Goal: Task Accomplishment & Management: Complete application form

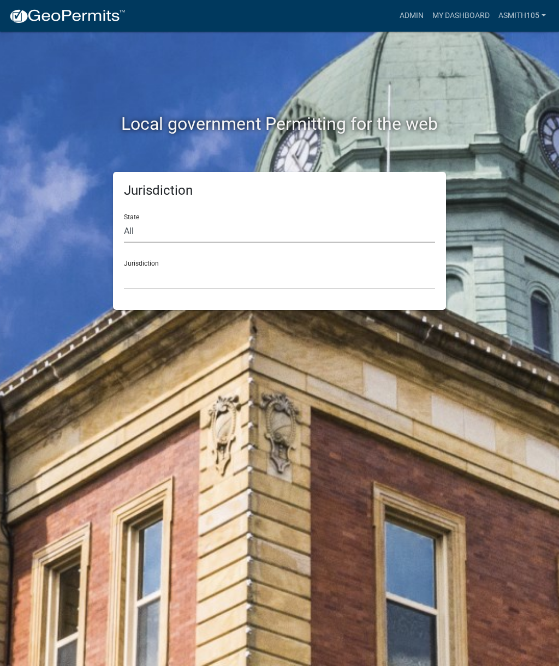
click at [236, 220] on select "All [US_STATE] [US_STATE] [US_STATE] [US_STATE] [US_STATE] [US_STATE] [US_STATE…" at bounding box center [279, 231] width 311 height 22
select select "[US_STATE]"
click at [222, 269] on select "[GEOGRAPHIC_DATA], [US_STATE][PERSON_NAME][GEOGRAPHIC_DATA], [US_STATE][PERSON_…" at bounding box center [279, 278] width 311 height 22
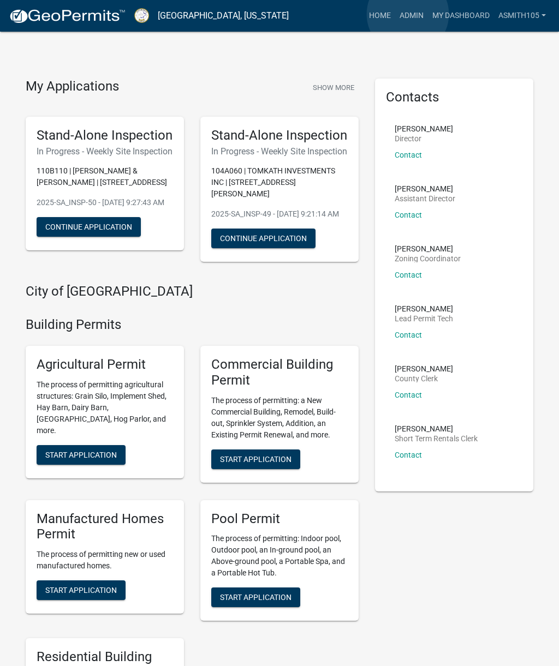
click at [408, 14] on link "Admin" at bounding box center [411, 15] width 33 height 21
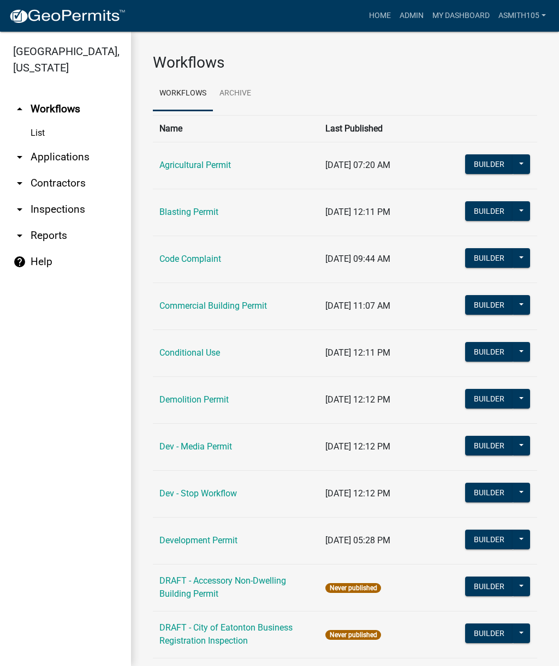
click at [72, 212] on link "arrow_drop_down Inspections" at bounding box center [65, 209] width 131 height 26
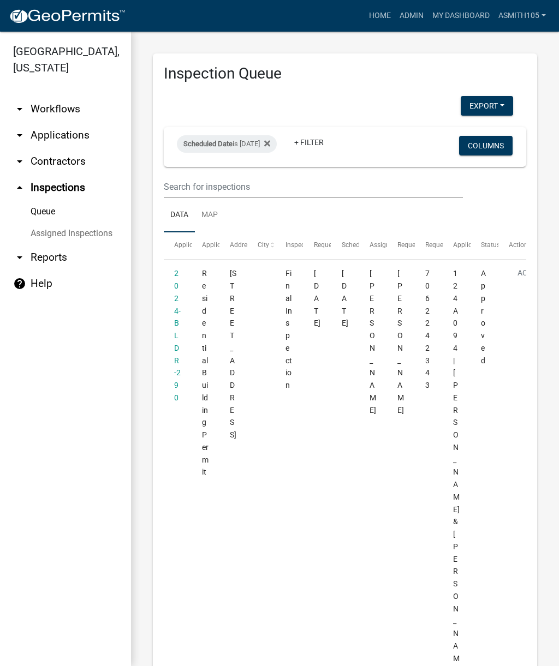
click at [265, 143] on div "Scheduled Date is 10/09/2025" at bounding box center [227, 143] width 100 height 17
click at [270, 138] on fa-icon at bounding box center [265, 143] width 10 height 17
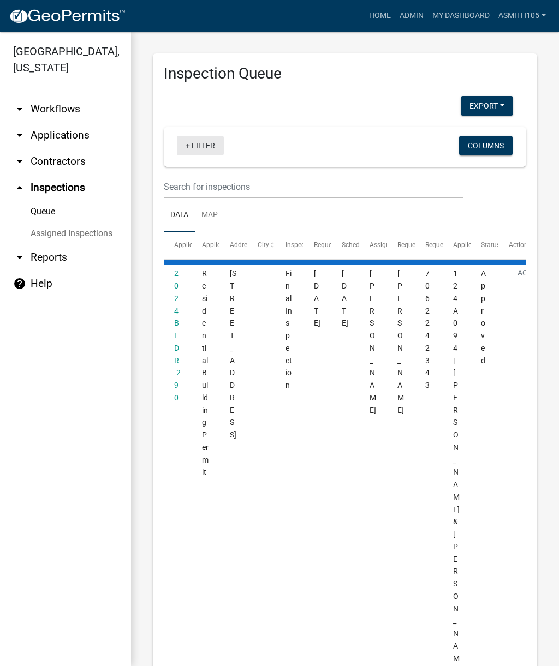
click at [202, 144] on link "+ Filter" at bounding box center [200, 146] width 47 height 20
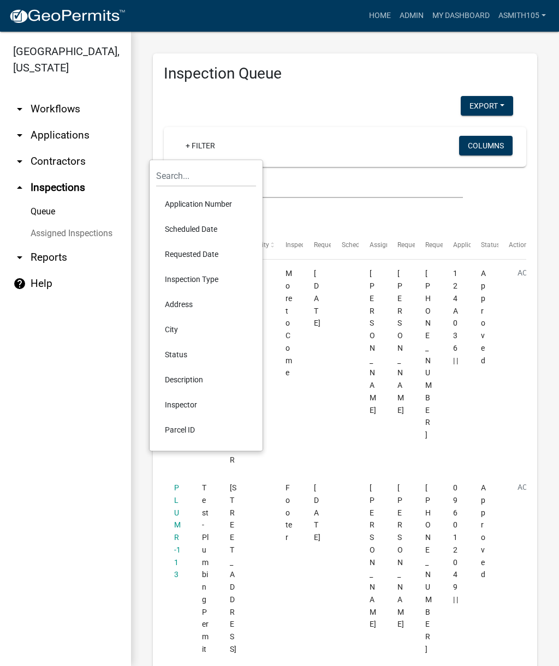
click at [204, 225] on li "Scheduled Date" at bounding box center [206, 229] width 100 height 25
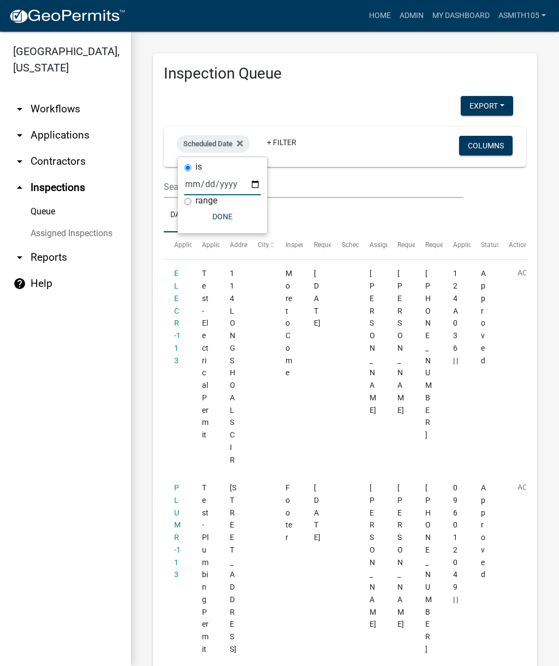
click at [224, 186] on input "date" at bounding box center [222, 184] width 76 height 22
type input "2025-10-15"
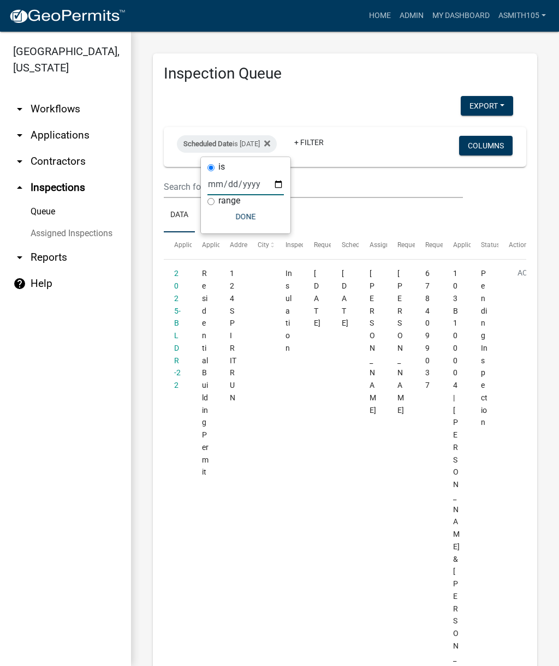
click at [245, 218] on button "Done" at bounding box center [245, 217] width 76 height 20
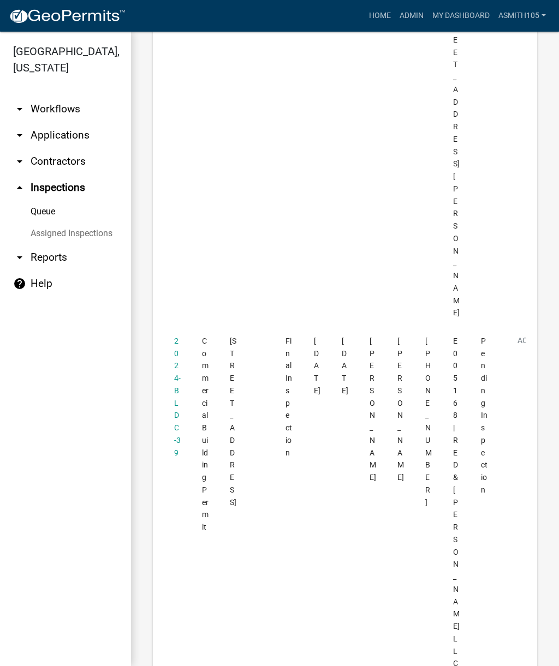
scroll to position [2057, 0]
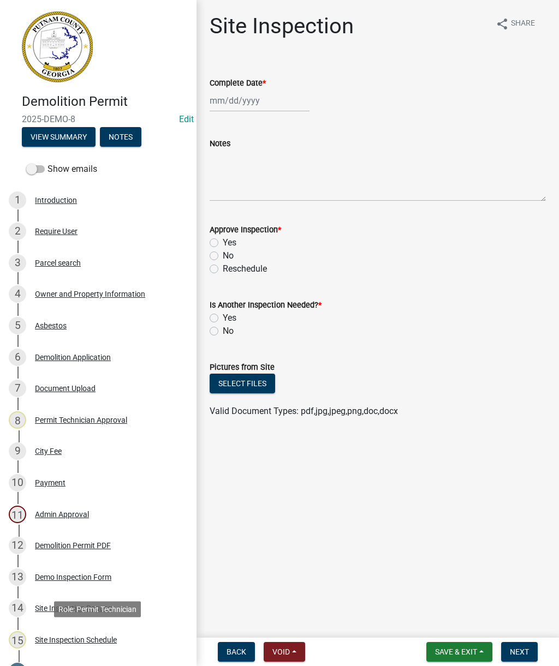
click at [77, 642] on div "Site Inspection Schedule" at bounding box center [76, 640] width 82 height 8
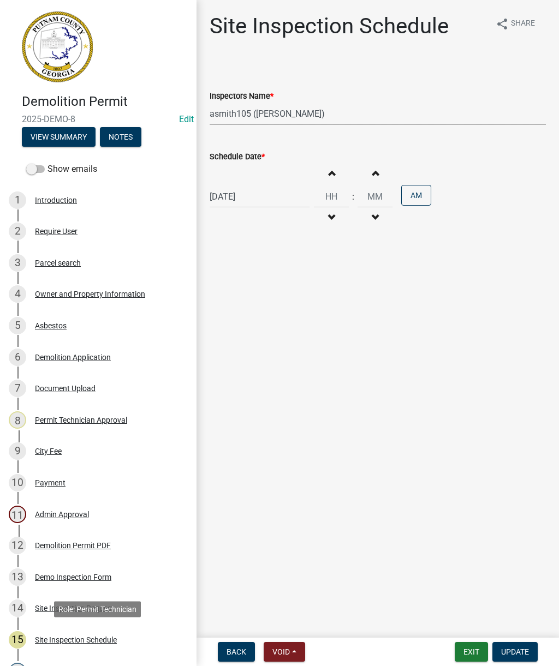
click at [336, 117] on select "Select Item... mrivera (Michele Rivera) StephanieM (Stephanie Morris ) QGrissom…" at bounding box center [378, 114] width 336 height 22
select select "07642ab0-564c-47bb-824b-0ccf2da83593"
click at [518, 645] on button "Update" at bounding box center [514, 652] width 45 height 20
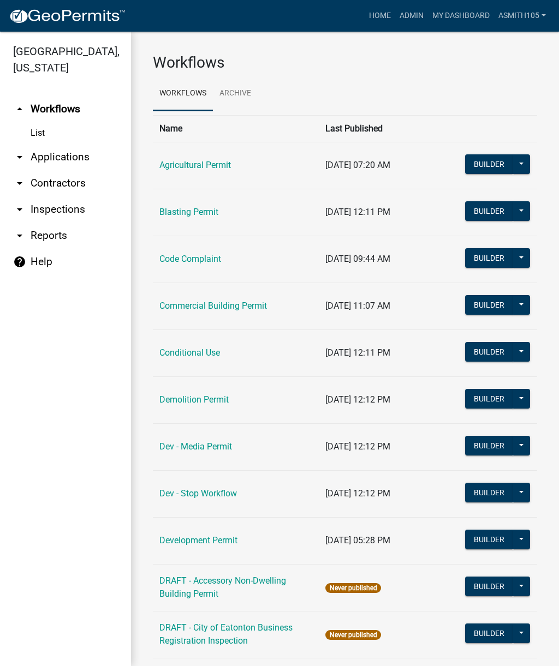
click at [62, 211] on link "arrow_drop_down Inspections" at bounding box center [65, 209] width 131 height 26
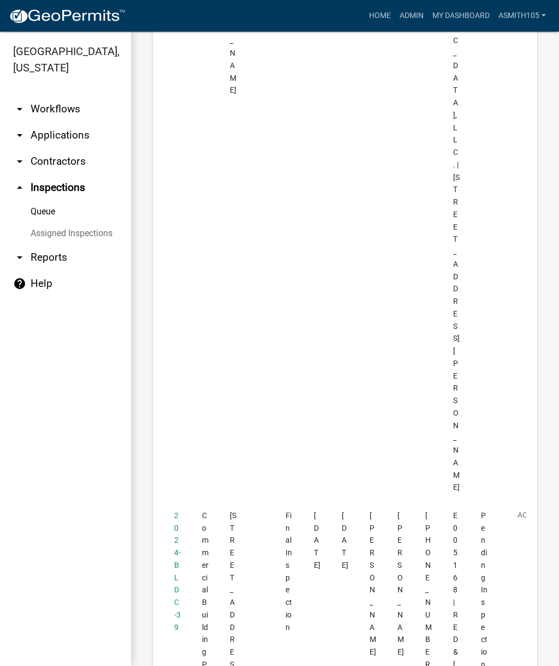
scroll to position [1883, 0]
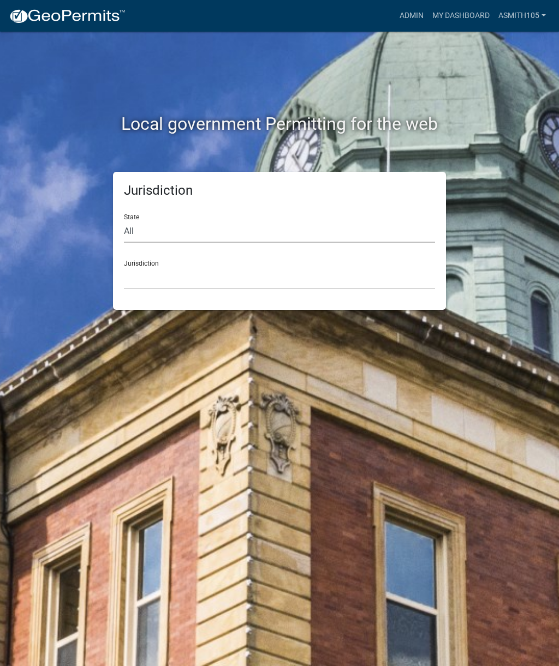
click at [231, 229] on select "All [US_STATE] [US_STATE] [US_STATE] [US_STATE] [US_STATE] [US_STATE] [US_STATE…" at bounding box center [279, 231] width 311 height 22
select select "[US_STATE]"
click at [262, 271] on select "[GEOGRAPHIC_DATA], [US_STATE][PERSON_NAME][GEOGRAPHIC_DATA], [US_STATE][PERSON_…" at bounding box center [279, 278] width 311 height 22
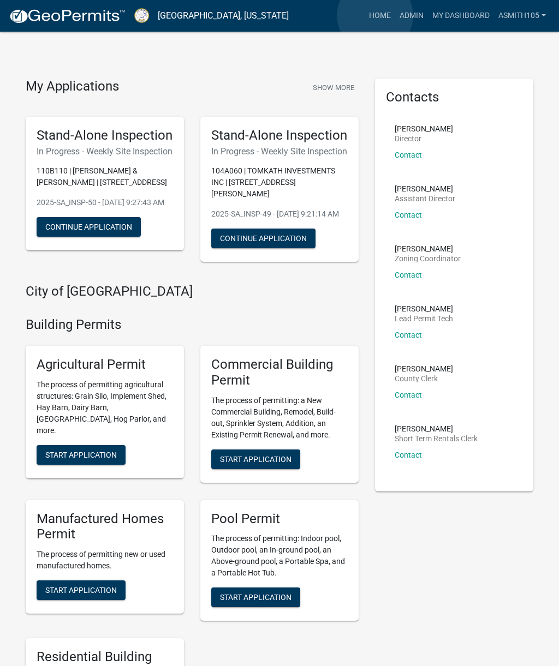
click at [375, 16] on link "Home" at bounding box center [380, 15] width 31 height 21
click at [411, 20] on link "Admin" at bounding box center [411, 15] width 33 height 21
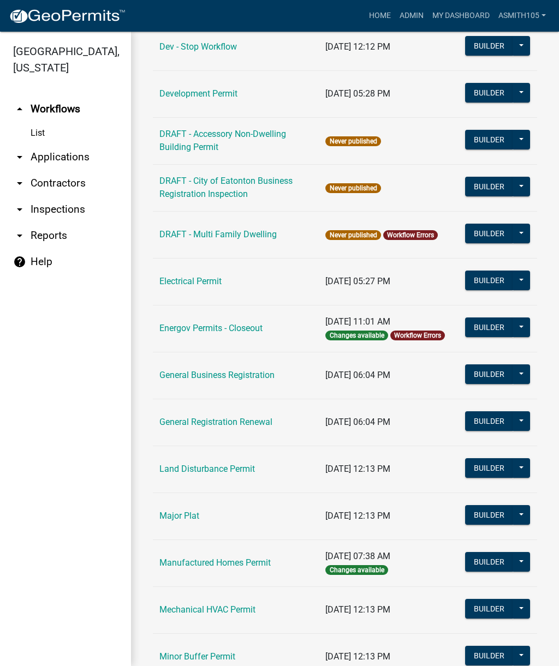
scroll to position [485, 0]
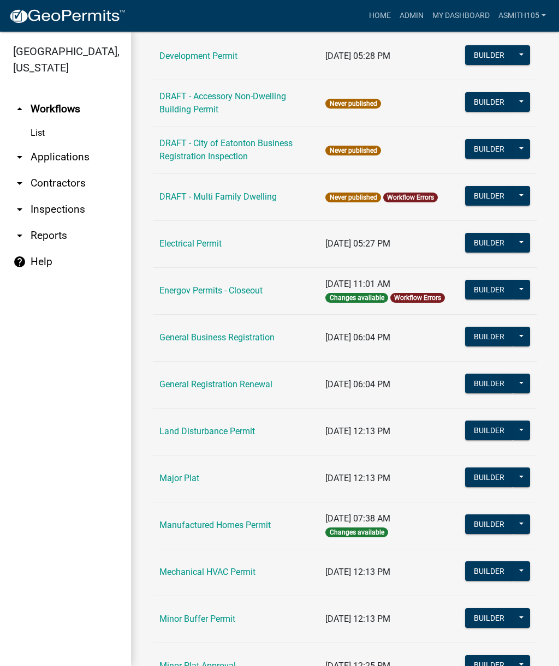
click at [212, 431] on link "Land Disturbance Permit" at bounding box center [206, 431] width 95 height 10
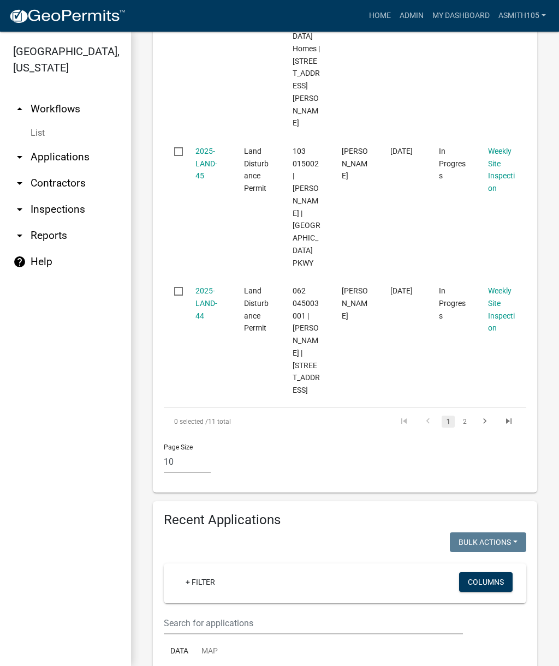
scroll to position [1463, 0]
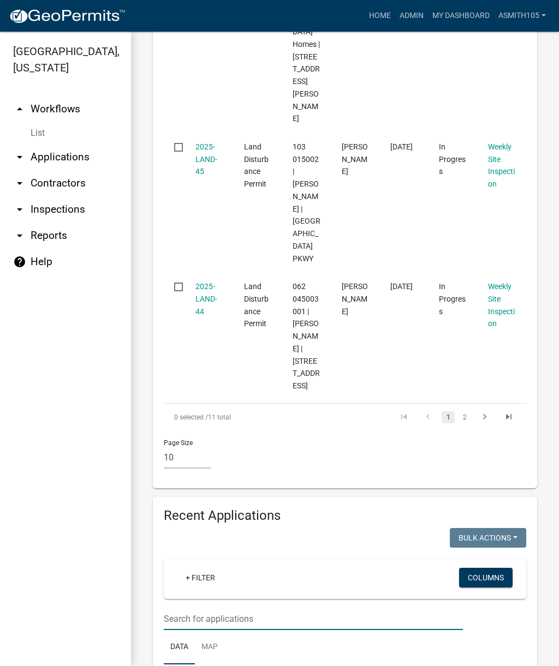
click at [243, 608] on input "text" at bounding box center [313, 619] width 299 height 22
click at [181, 608] on input "text" at bounding box center [313, 619] width 299 height 22
type input "123"
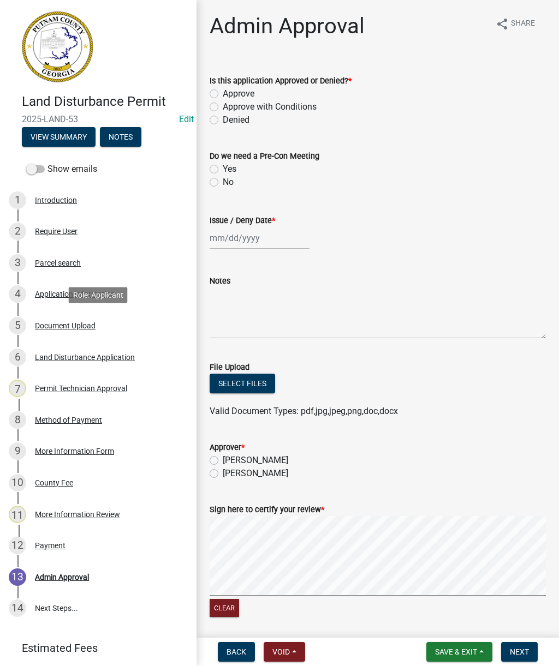
click at [63, 322] on div "Document Upload" at bounding box center [65, 326] width 61 height 8
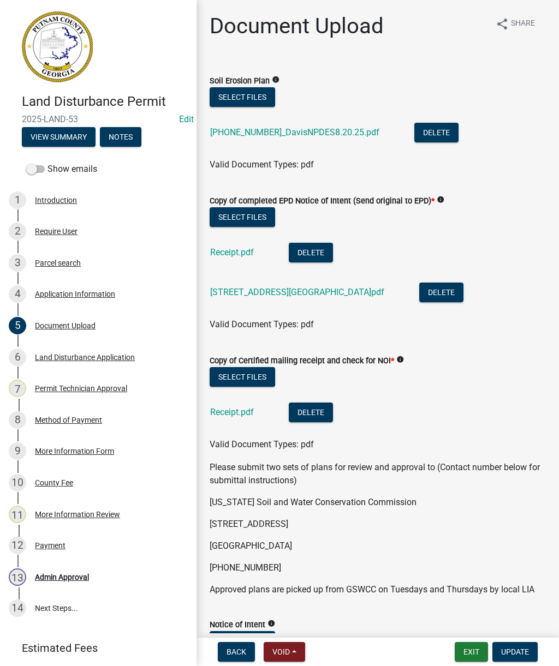
click at [266, 293] on link "[STREET_ADDRESS][GEOGRAPHIC_DATA]pdf" at bounding box center [297, 292] width 174 height 10
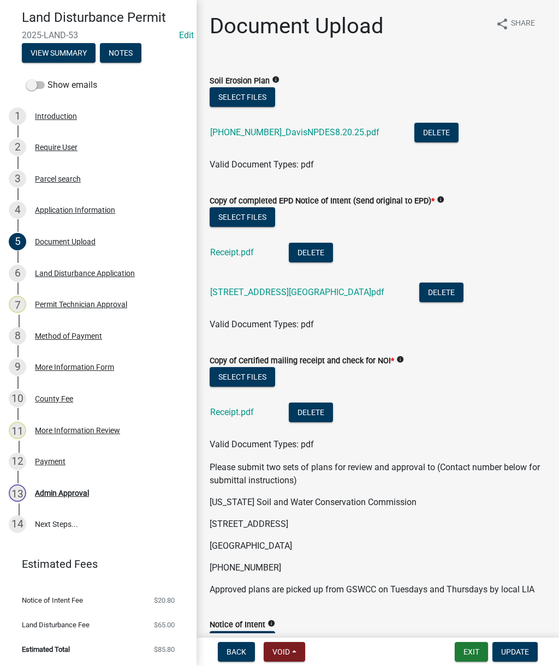
scroll to position [83, 0]
click at [76, 491] on div "Admin Approval" at bounding box center [62, 494] width 54 height 8
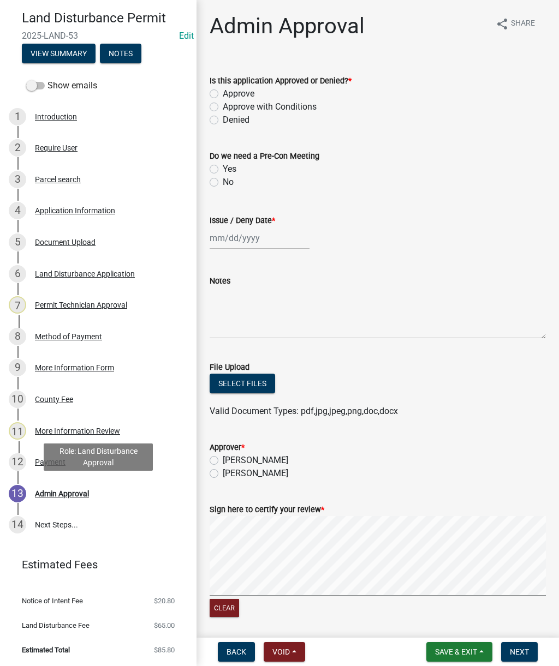
click at [223, 94] on label "Approve" at bounding box center [239, 93] width 32 height 13
click at [223, 94] on input "Approve" at bounding box center [226, 90] width 7 height 7
radio input "true"
click at [223, 184] on label "No" at bounding box center [228, 182] width 11 height 13
click at [223, 183] on input "No" at bounding box center [226, 179] width 7 height 7
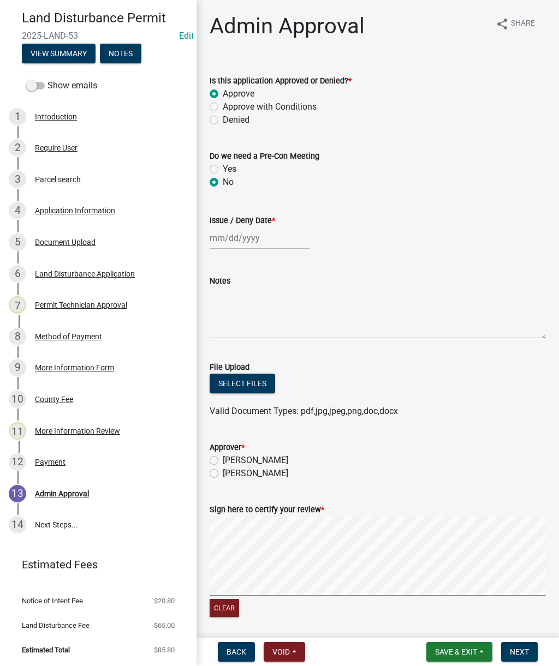
radio input "true"
click at [255, 240] on div at bounding box center [260, 238] width 100 height 22
select select "10"
select select "2025"
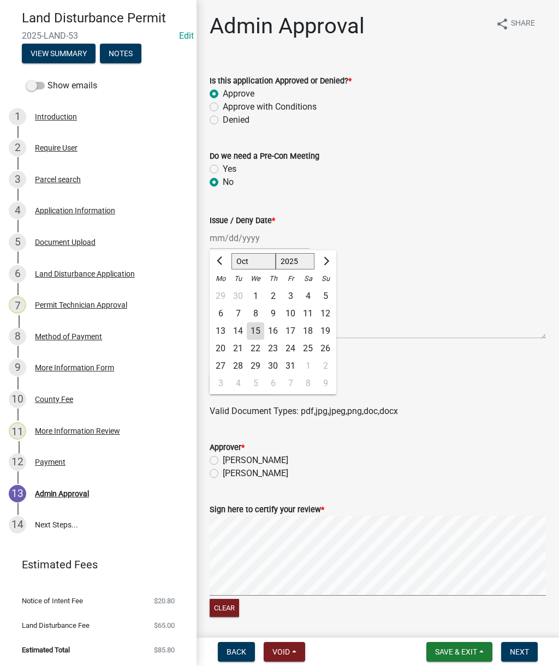
click at [257, 335] on div "15" at bounding box center [255, 331] width 17 height 17
type input "[DATE]"
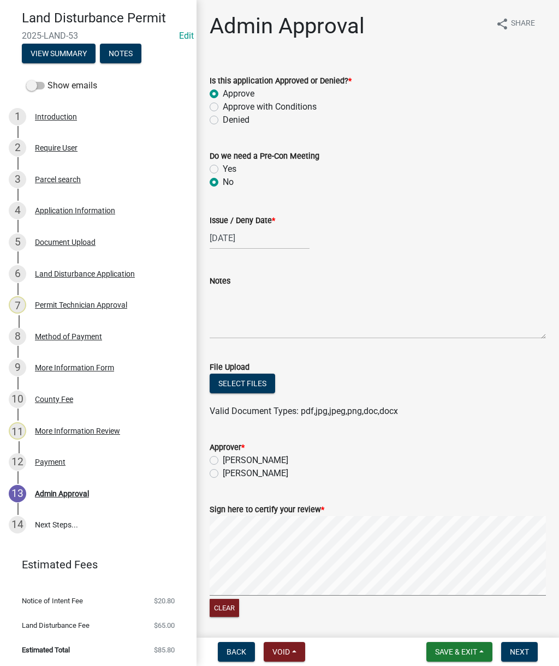
click at [223, 461] on label "[PERSON_NAME]" at bounding box center [255, 460] width 65 height 13
click at [223, 461] on input "[PERSON_NAME]" at bounding box center [226, 457] width 7 height 7
radio input "true"
click at [243, 317] on textarea "Notes" at bounding box center [378, 313] width 336 height 51
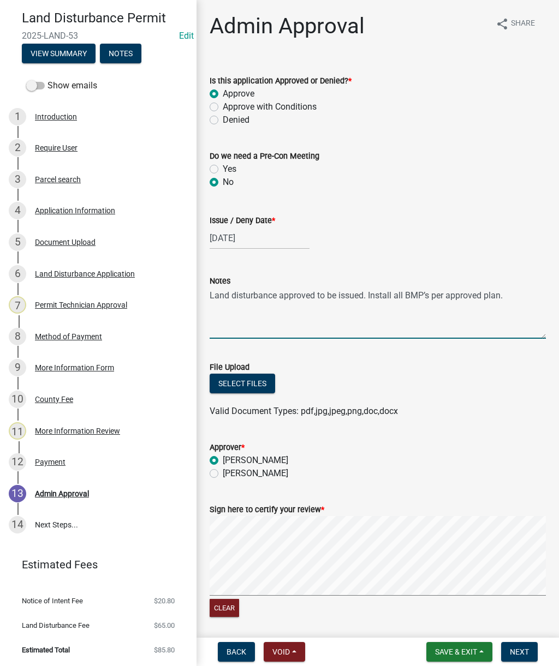
type textarea "Land disturbance approved to be issued. Install all BMP’s per approved plan."
click at [529, 652] on button "Next" at bounding box center [519, 652] width 37 height 20
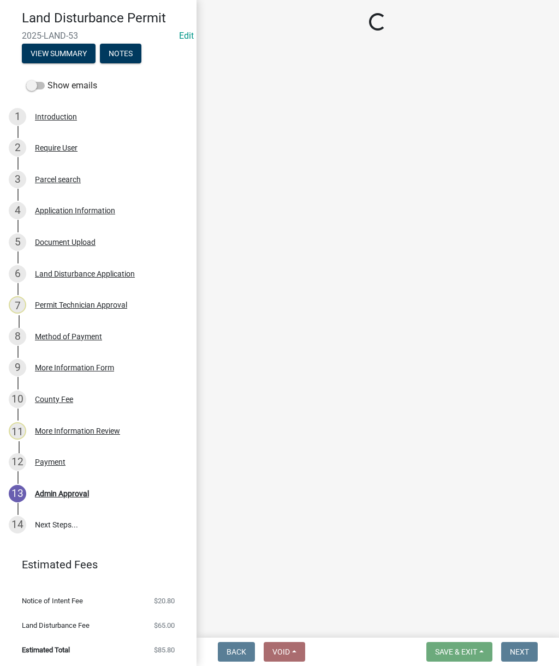
select select "af3c6edf-34d7-49be-824e-99d5d0a3954f"
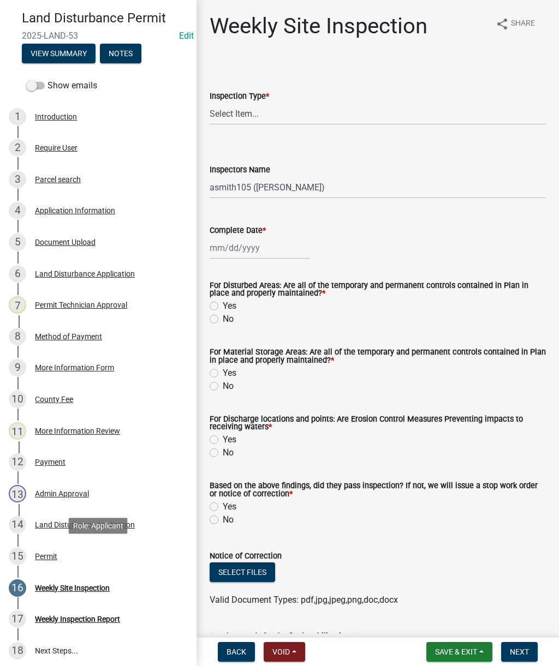
click at [47, 555] on div "Permit" at bounding box center [46, 557] width 22 height 8
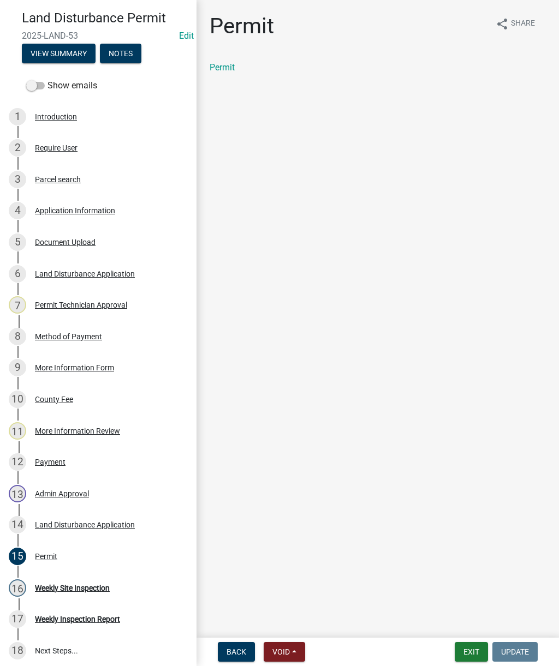
click at [223, 68] on link "Permit" at bounding box center [222, 67] width 25 height 10
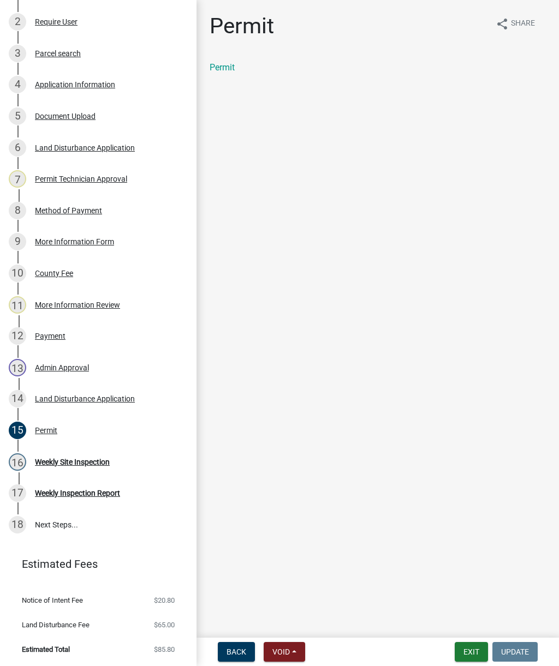
scroll to position [210, 0]
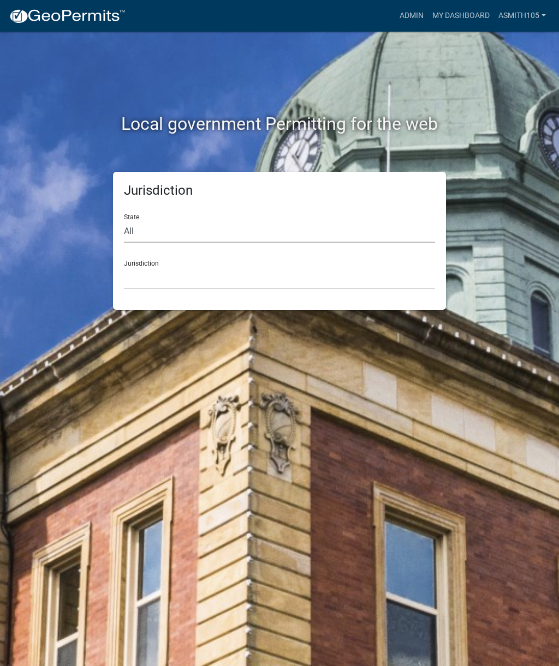
click at [209, 226] on select "All Colorado Georgia Indiana Iowa Kansas Minnesota Ohio South Carolina Wisconsin" at bounding box center [279, 231] width 311 height 22
select select "Georgia"
click at [246, 271] on select "[GEOGRAPHIC_DATA], [US_STATE][PERSON_NAME][GEOGRAPHIC_DATA], [US_STATE][PERSON_…" at bounding box center [279, 278] width 311 height 22
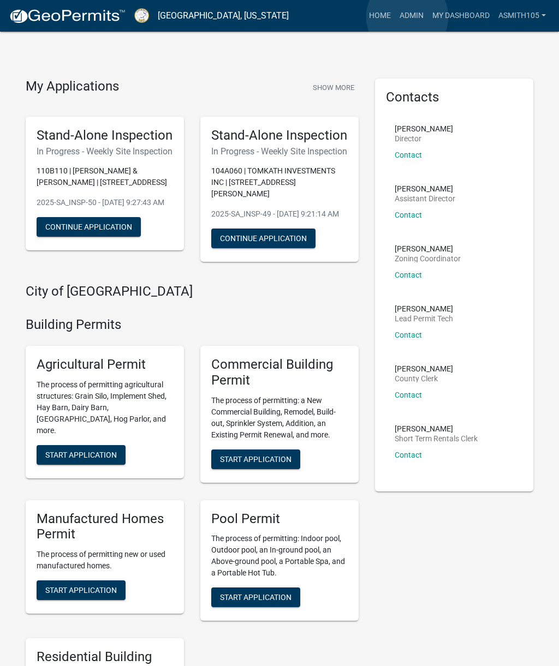
click at [408, 17] on link "Admin" at bounding box center [411, 15] width 33 height 21
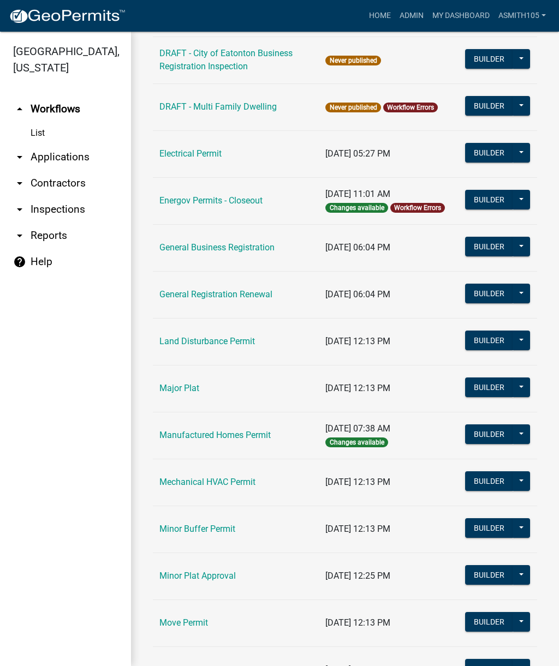
scroll to position [595, 0]
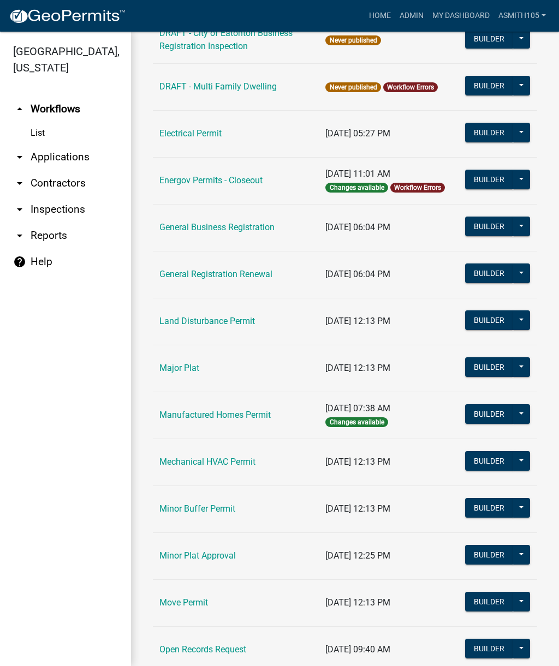
click at [234, 324] on link "Land Disturbance Permit" at bounding box center [206, 321] width 95 height 10
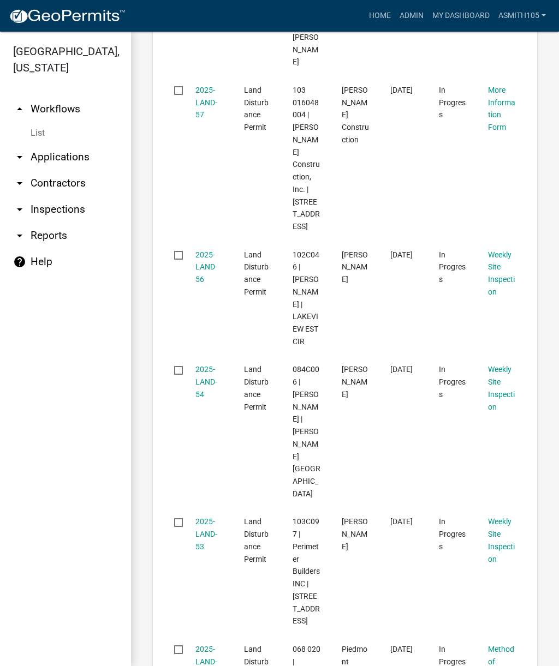
scroll to position [2526, 0]
click at [206, 646] on link "2025-LAND-55" at bounding box center [206, 663] width 22 height 34
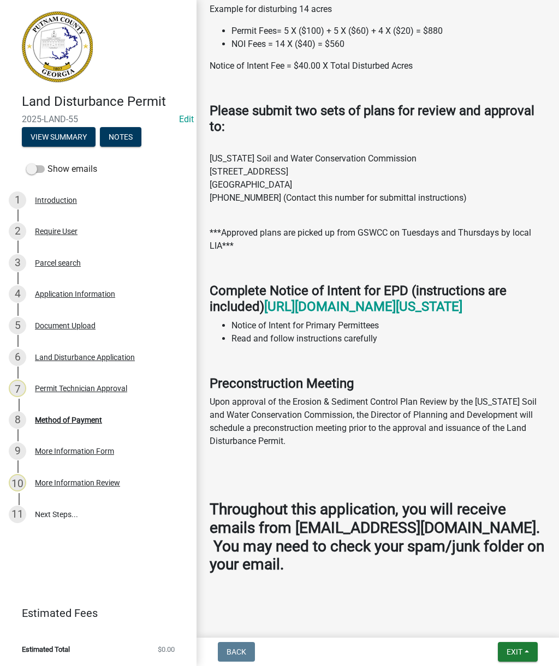
scroll to position [910, 0]
click at [79, 422] on div "Method of Payment" at bounding box center [68, 420] width 67 height 8
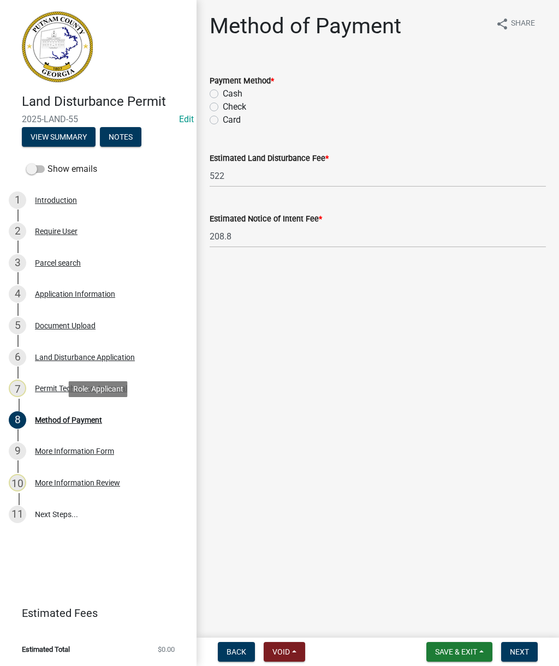
click at [81, 296] on div "Application Information" at bounding box center [75, 294] width 80 height 8
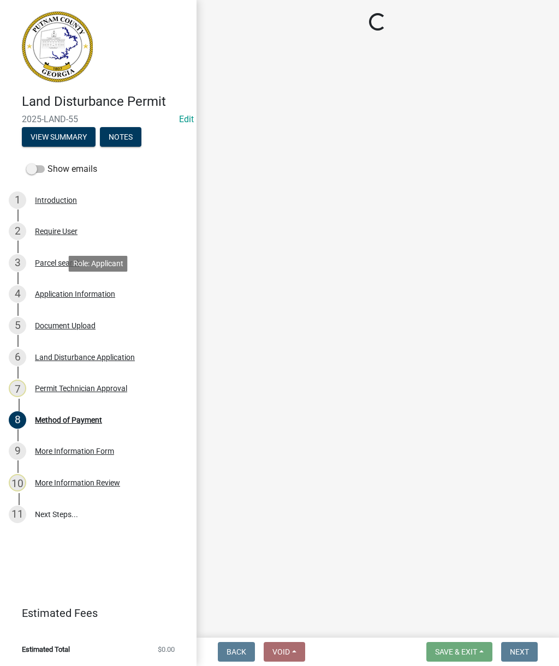
select select "a4366e26-0f82-401b-a682-956e4112ff86"
select select "83394b22-4a11-496c-8e5c-75ade2e72faf"
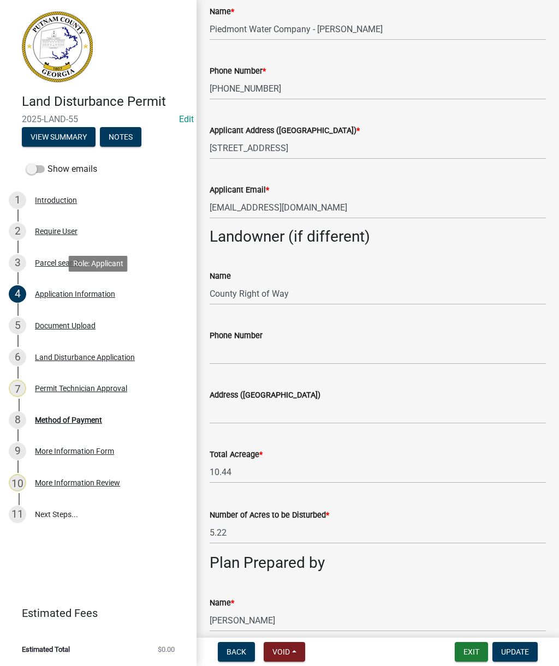
scroll to position [371, 0]
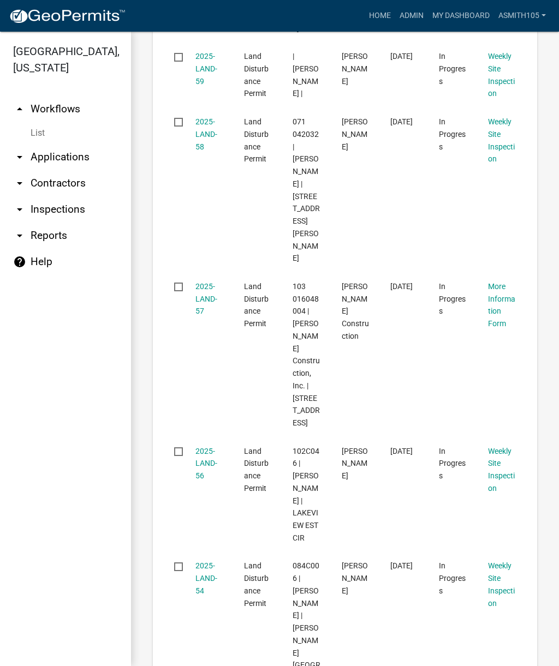
scroll to position [2340, 0]
